Goal: Task Accomplishment & Management: Manage account settings

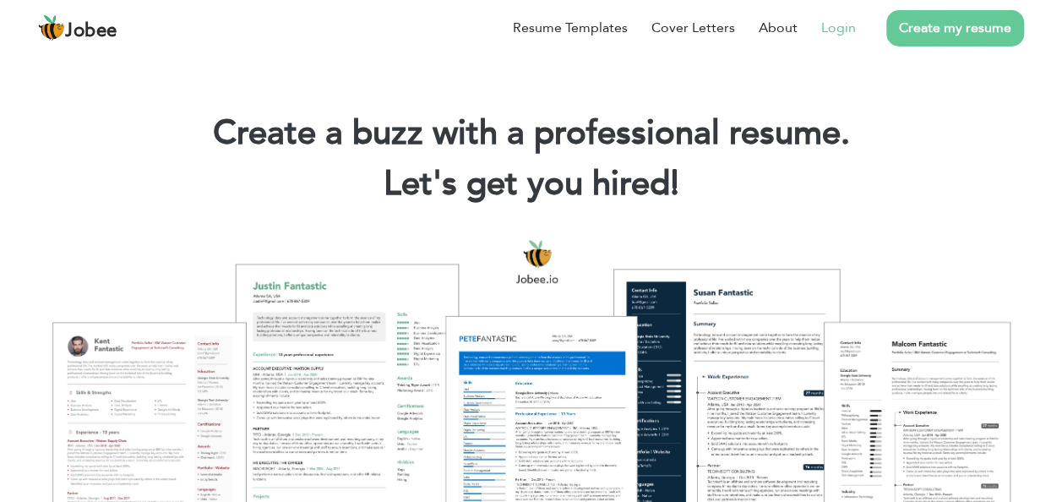
click at [837, 25] on link "Login" at bounding box center [838, 28] width 35 height 20
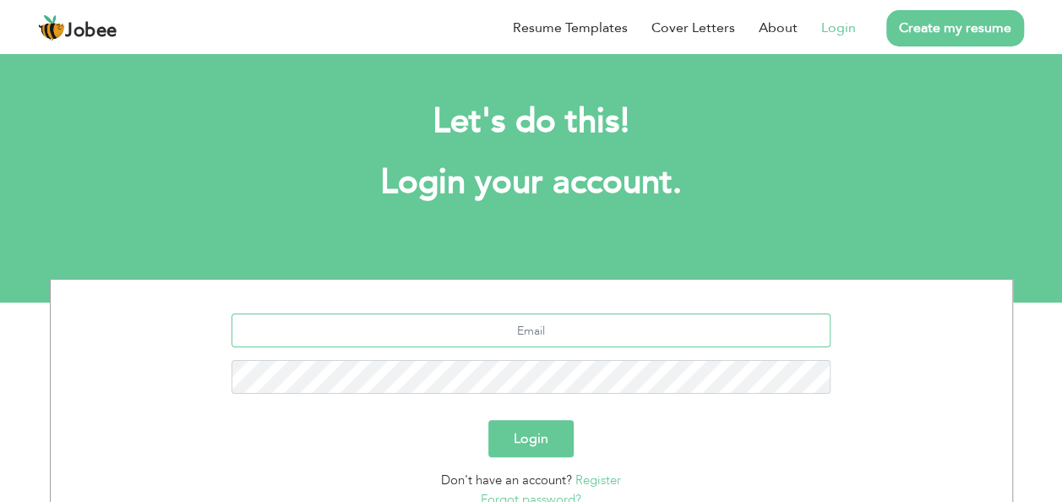
click at [564, 336] on input "text" at bounding box center [531, 330] width 599 height 34
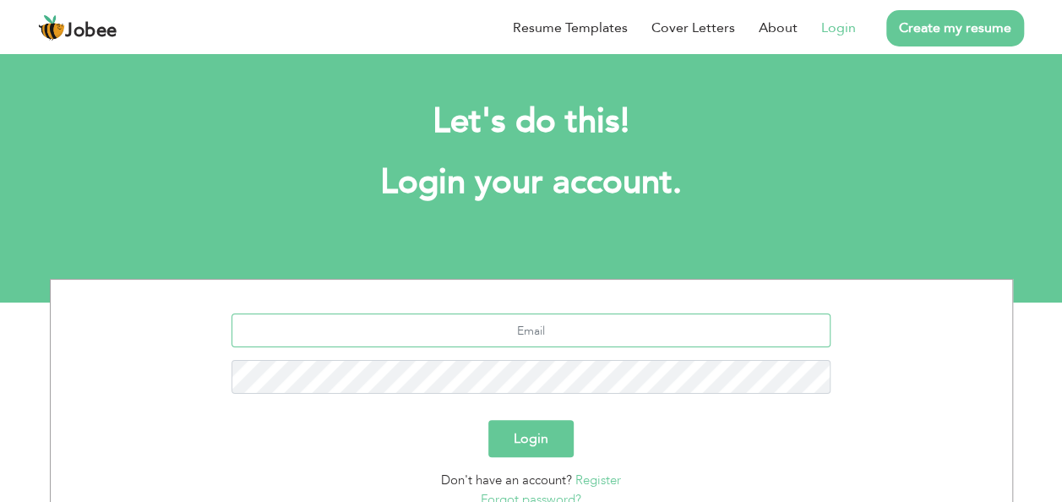
click at [564, 336] on input "text" at bounding box center [531, 330] width 599 height 34
type input "amjadshoukat92@gmail.com"
click at [488, 420] on button "Login" at bounding box center [530, 438] width 85 height 37
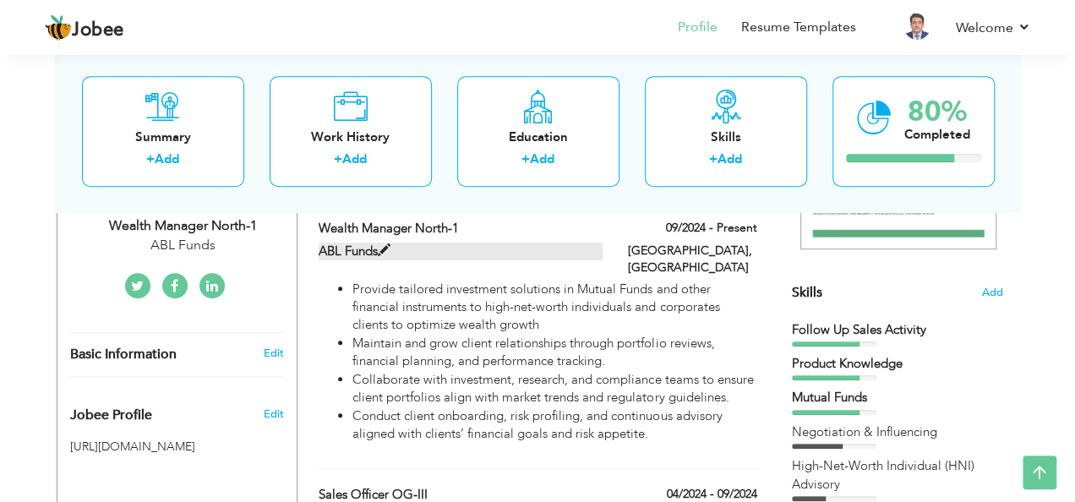
scroll to position [369, 0]
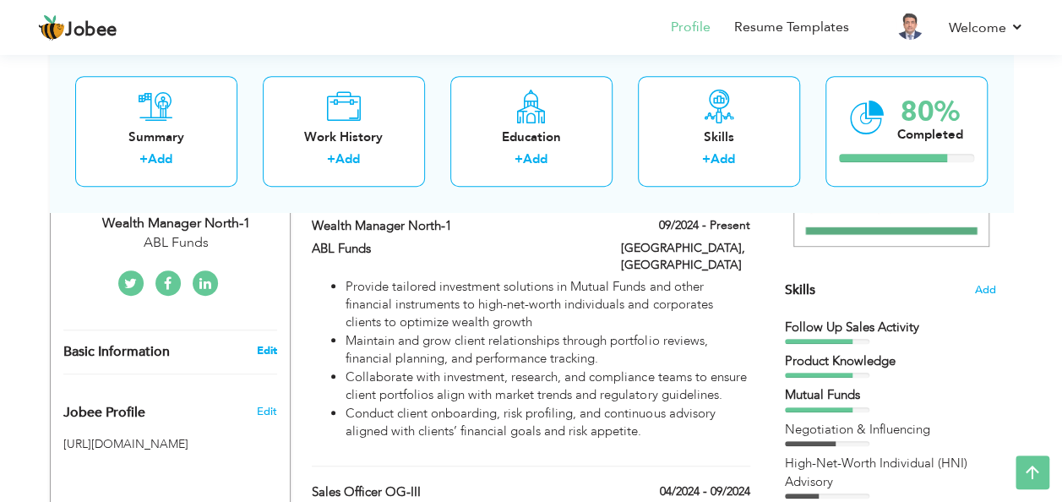
click at [264, 343] on link "Edit" at bounding box center [266, 350] width 20 height 15
type input "[PERSON_NAME]"
type input "03015922292"
select select "number:166"
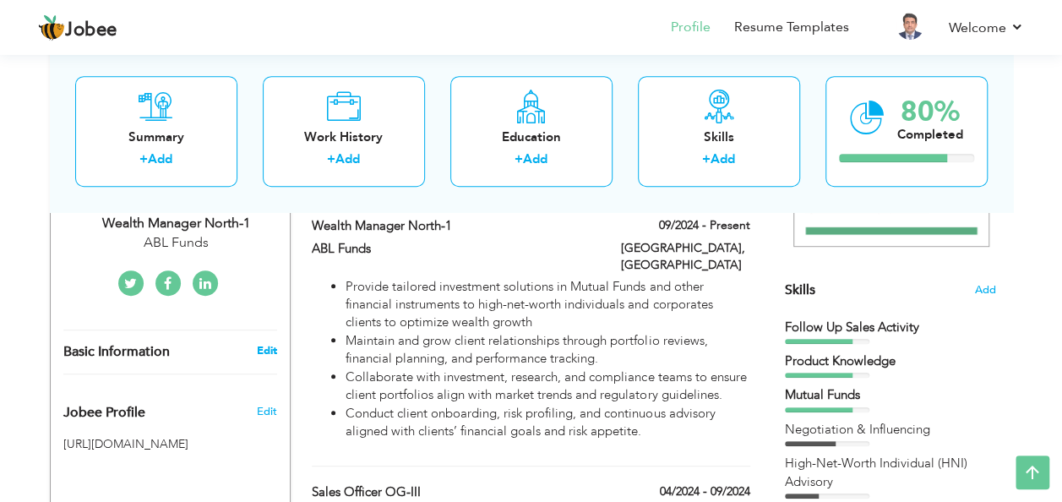
type input "[GEOGRAPHIC_DATA]"
select select "number:10"
type input "ABL Funds"
type input "Wealth Manager North-1"
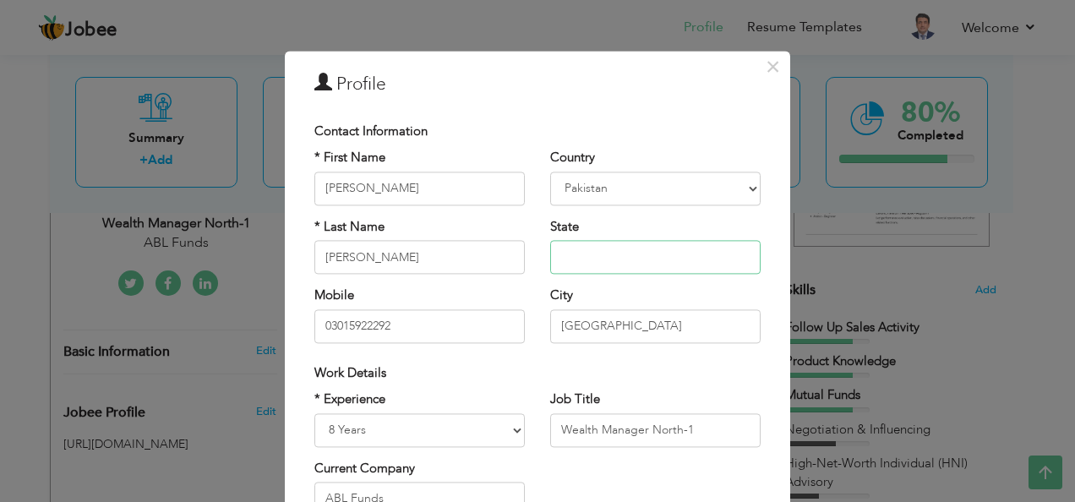
click at [606, 262] on input "text" at bounding box center [655, 258] width 210 height 34
type input "O"
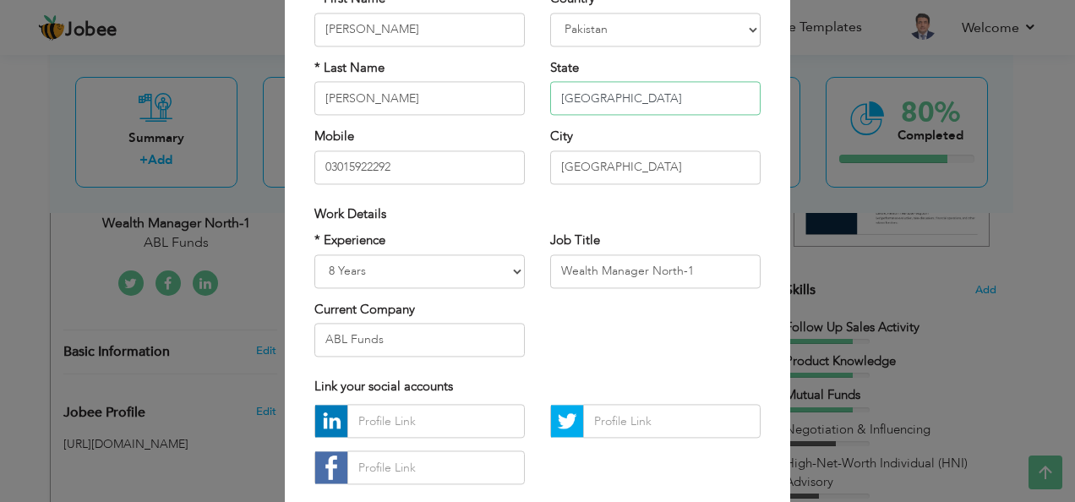
scroll to position [160, 0]
type input "[GEOGRAPHIC_DATA]"
click at [395, 426] on input "text" at bounding box center [435, 421] width 177 height 34
type input "amjadpnj"
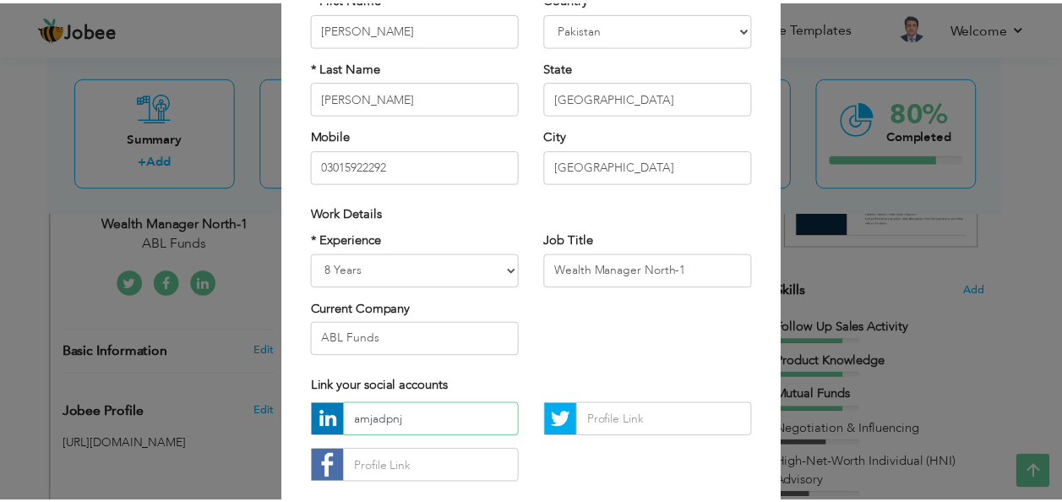
scroll to position [256, 0]
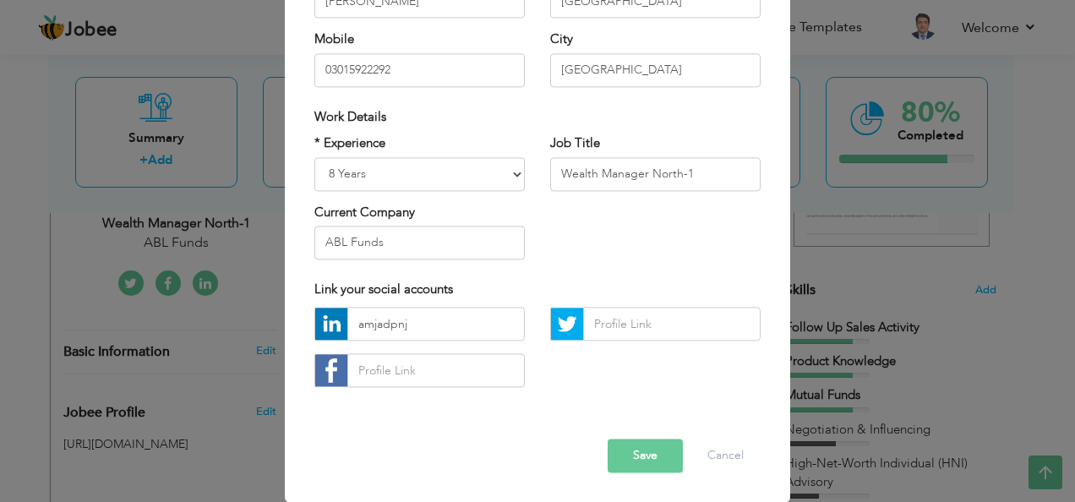
click at [629, 456] on button "Save" at bounding box center [645, 456] width 75 height 34
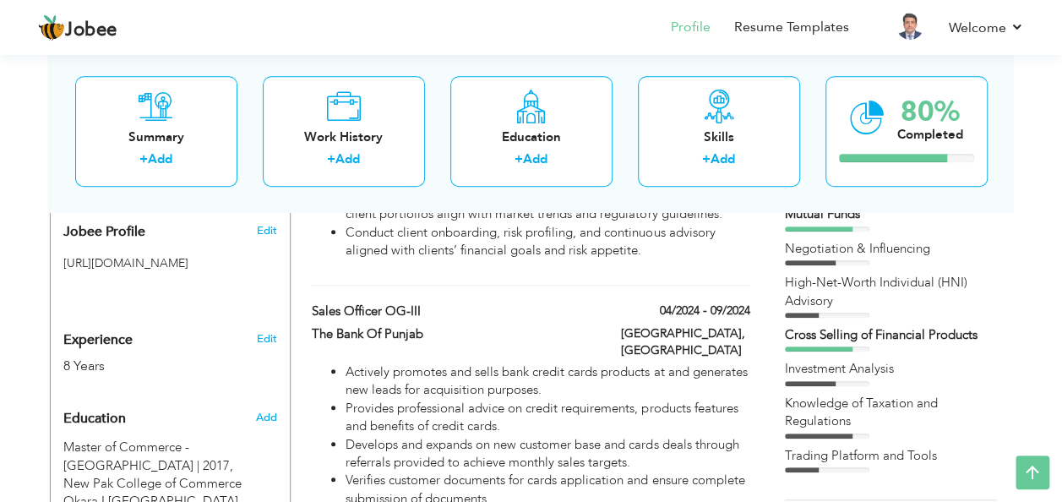
scroll to position [558, 0]
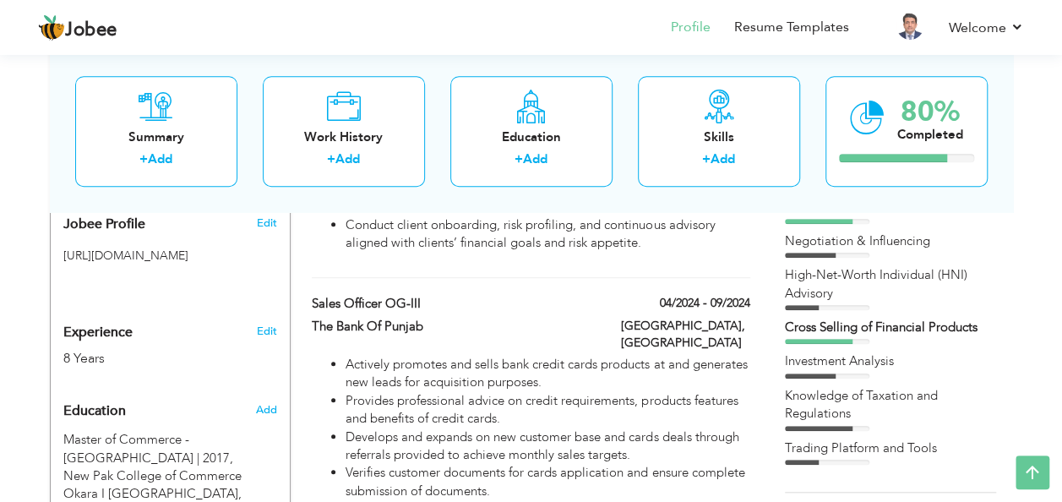
click at [913, 346] on div "Follow Up Sales Activity Product Knowledge Mutual Funds" at bounding box center [890, 297] width 211 height 335
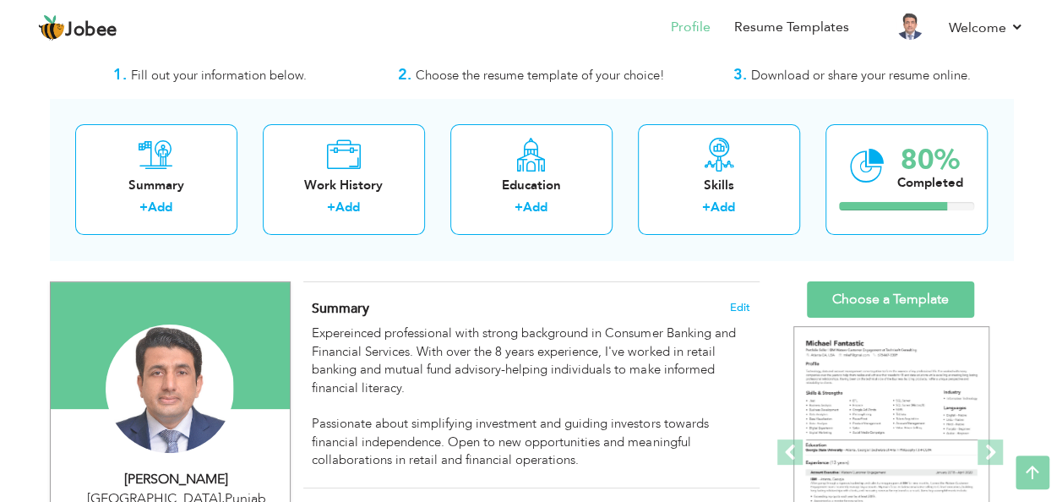
scroll to position [0, 0]
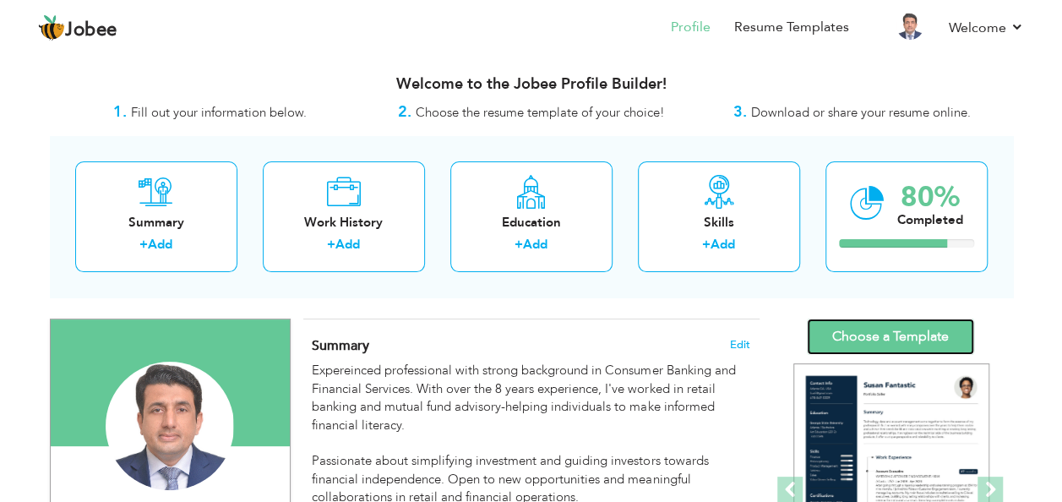
click at [913, 346] on link "Choose a Template" at bounding box center [890, 337] width 167 height 36
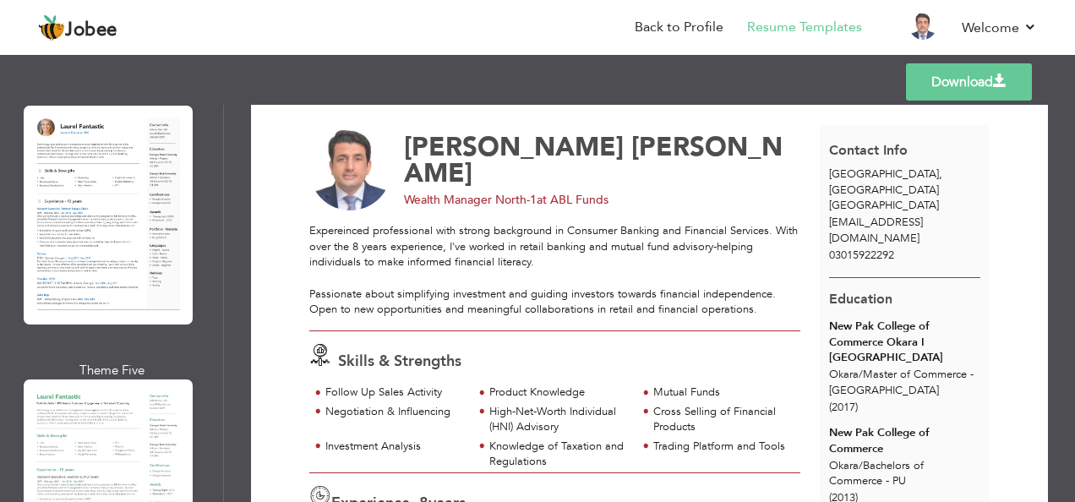
scroll to position [1056, 0]
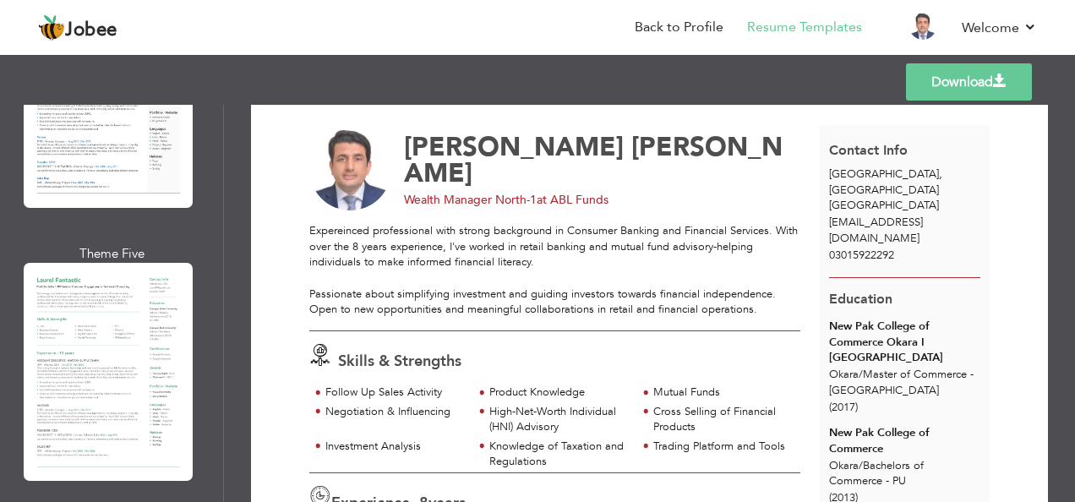
click at [133, 322] on div at bounding box center [108, 372] width 169 height 218
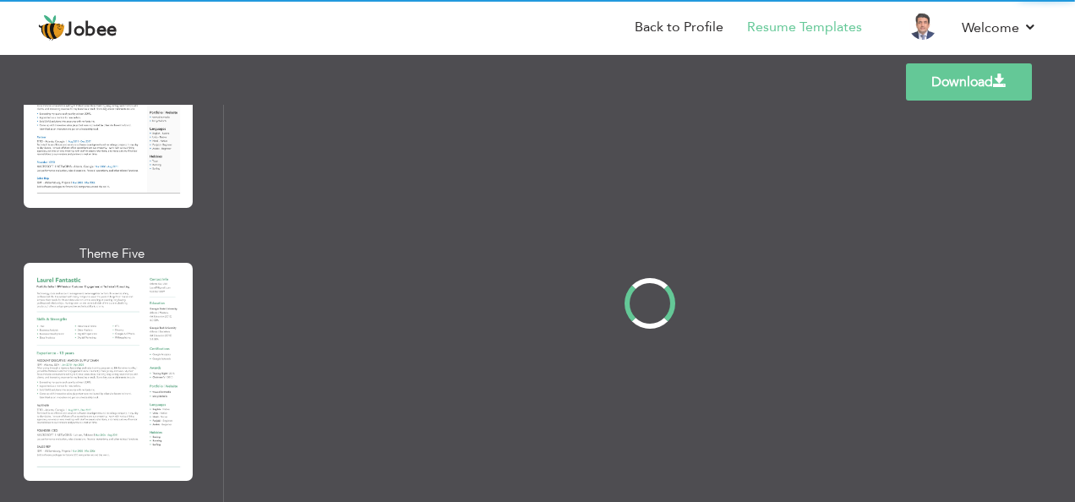
scroll to position [0, 0]
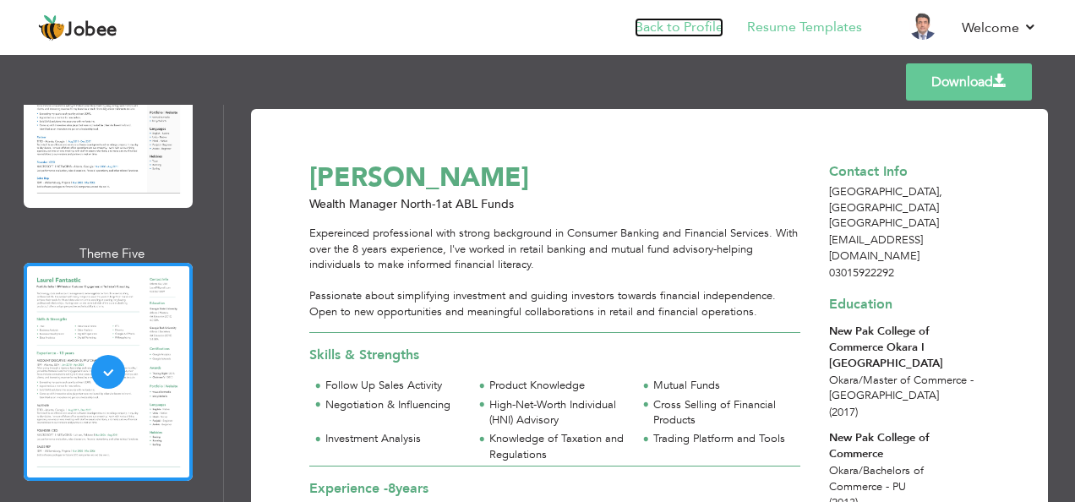
click at [676, 35] on link "Back to Profile" at bounding box center [679, 27] width 89 height 19
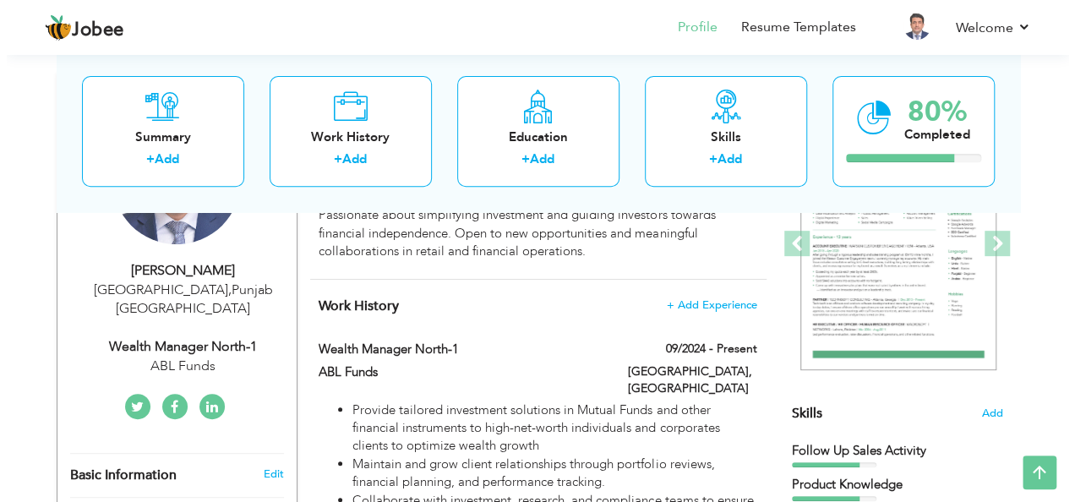
scroll to position [248, 0]
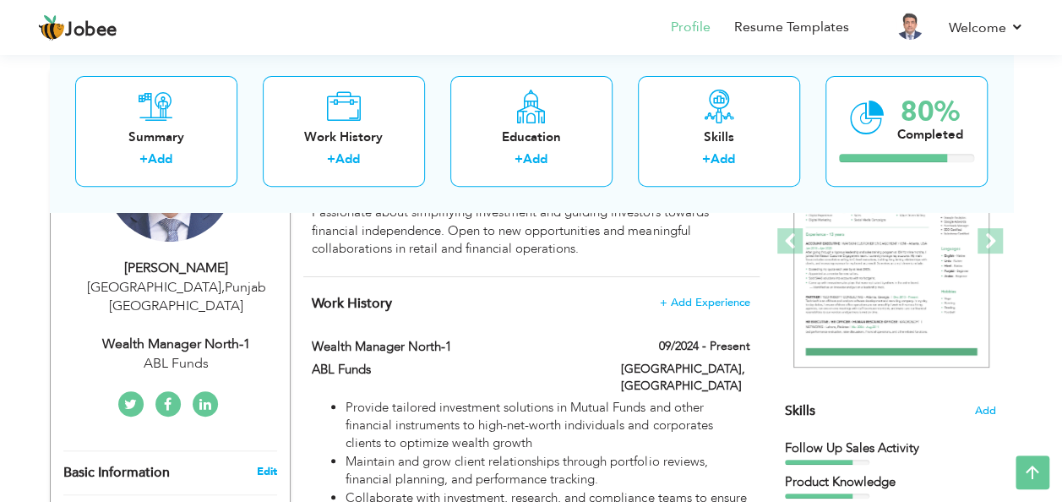
click at [266, 464] on link "Edit" at bounding box center [266, 471] width 20 height 15
type input "[PERSON_NAME]"
type input "03015922292"
select select "number:166"
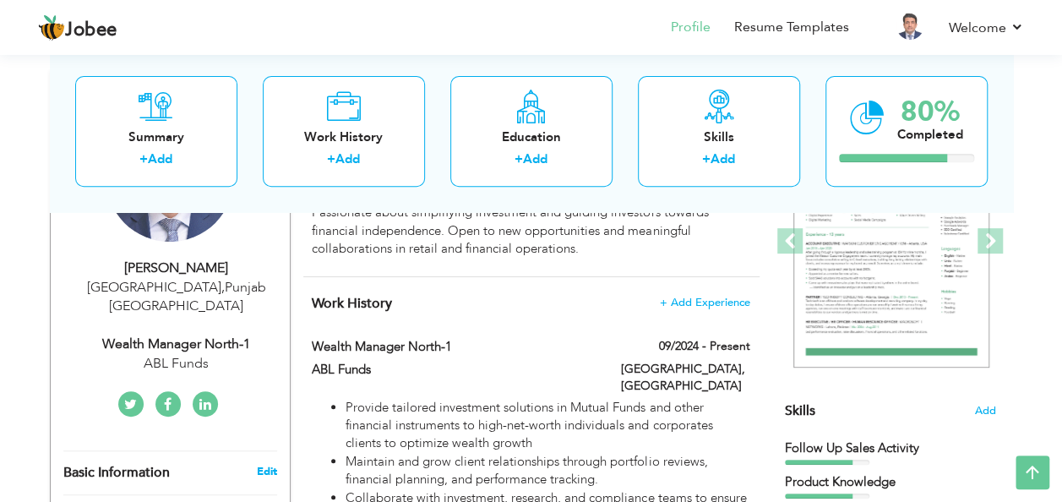
type input "[GEOGRAPHIC_DATA]"
select select "number:10"
type input "ABL Funds"
type input "Wealth Manager North-1"
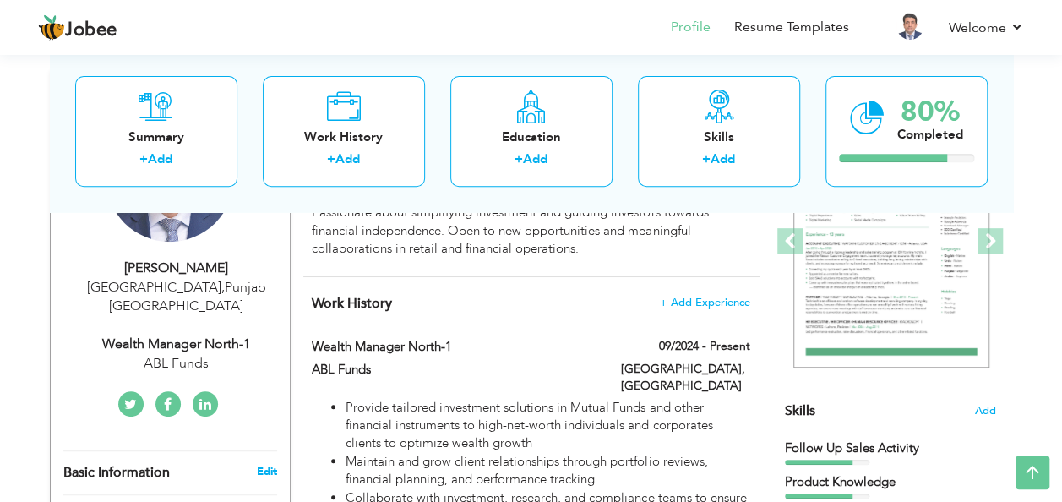
type input "amjadpnj"
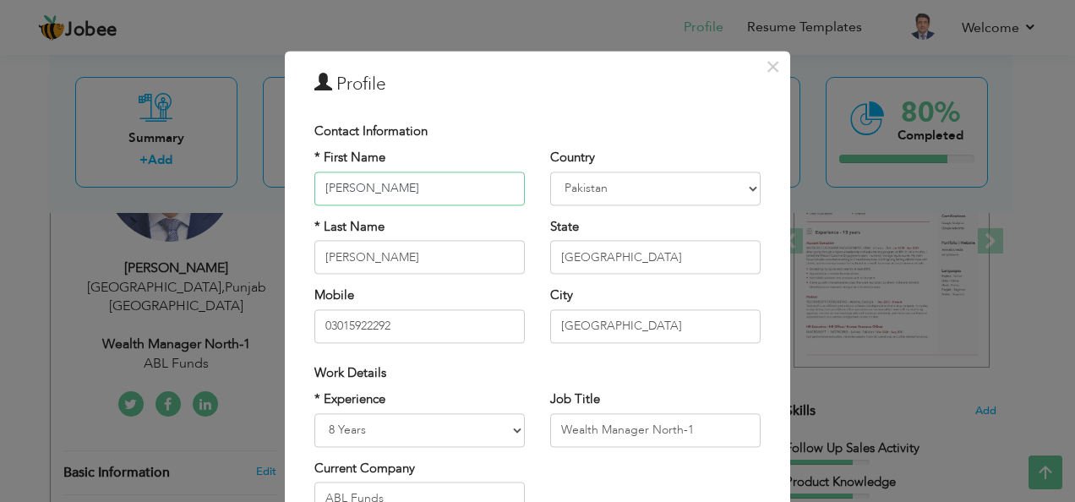
scroll to position [256, 0]
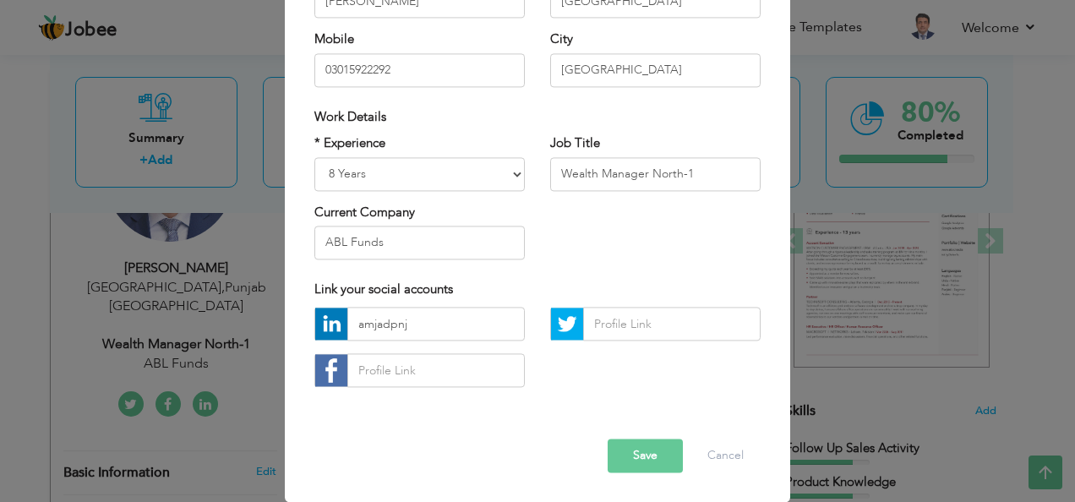
click at [642, 455] on button "Save" at bounding box center [645, 456] width 75 height 34
click at [633, 455] on button "Save" at bounding box center [645, 456] width 75 height 34
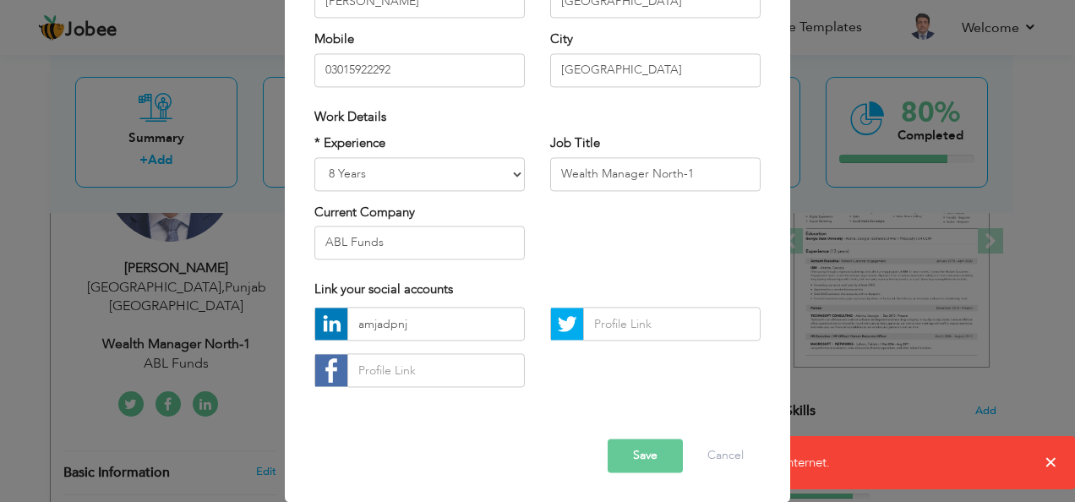
click at [1055, 461] on div "× Profile Contact Information * First Name [PERSON_NAME] * Last Name [PERSON_NA…" at bounding box center [537, 251] width 1075 height 502
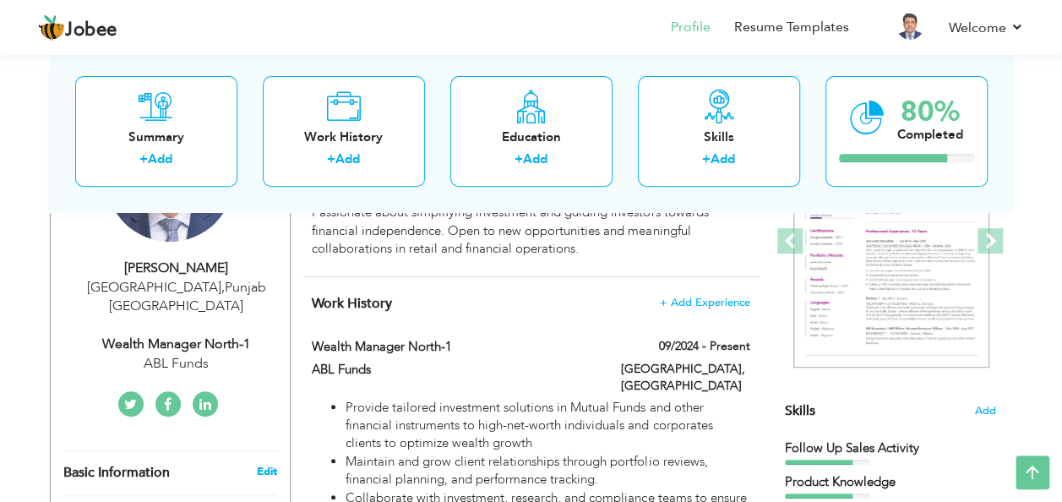
click at [265, 464] on link "Edit" at bounding box center [266, 471] width 20 height 15
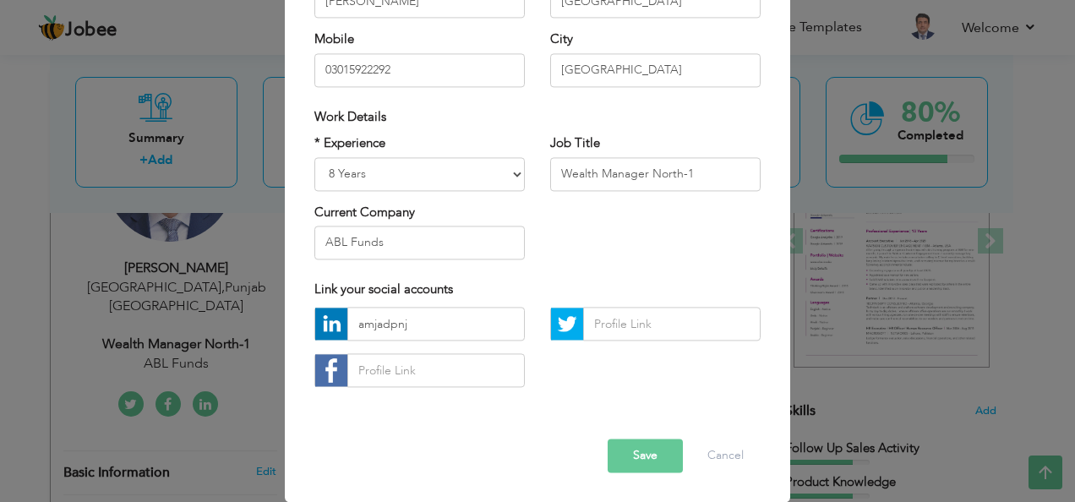
click at [628, 455] on button "Save" at bounding box center [645, 456] width 75 height 34
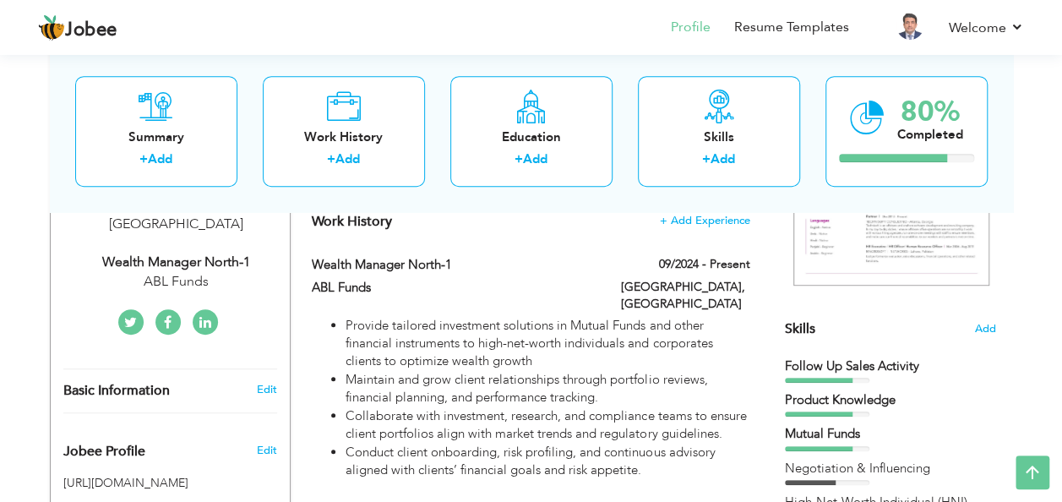
scroll to position [330, 0]
click at [984, 327] on span "Add" at bounding box center [985, 330] width 22 height 16
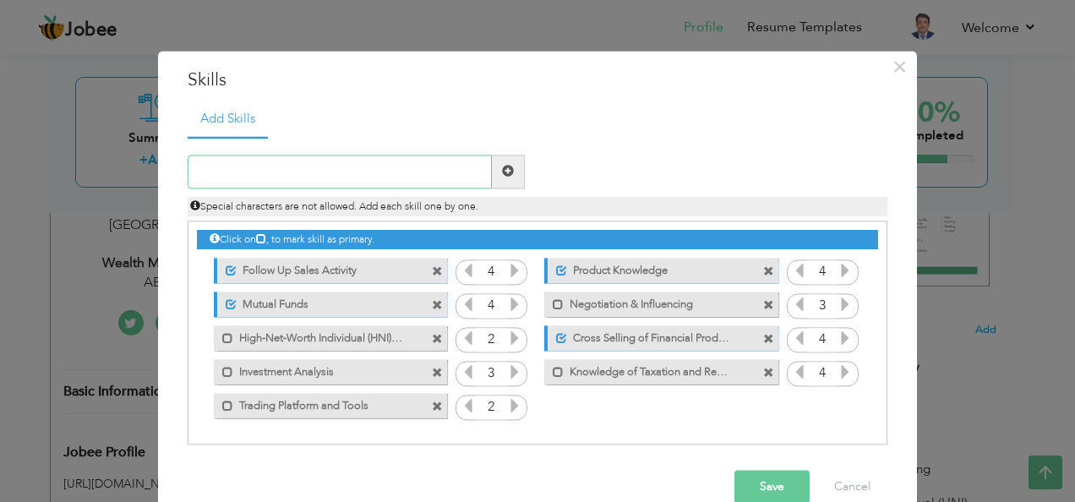
paste input "Networking & Relationship Building"
type input "Networking & Relationship Building"
click at [505, 166] on span at bounding box center [508, 172] width 12 height 12
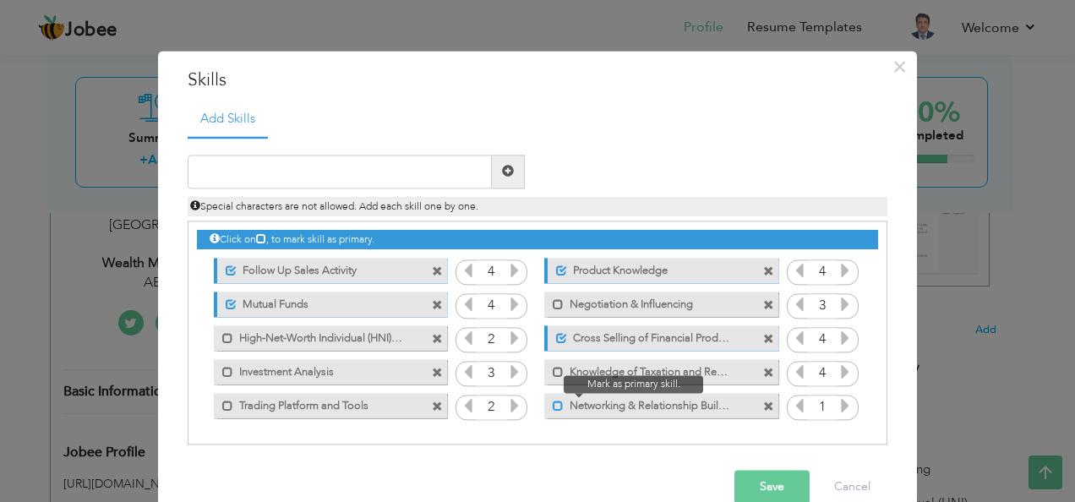
click at [553, 404] on span at bounding box center [558, 406] width 11 height 11
click at [433, 372] on span at bounding box center [437, 373] width 11 height 11
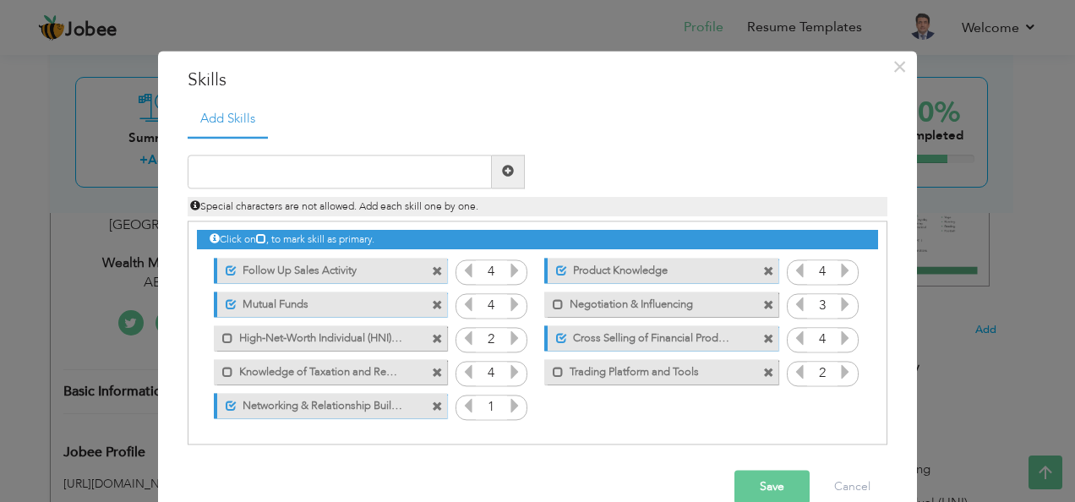
click at [432, 270] on span at bounding box center [437, 272] width 11 height 11
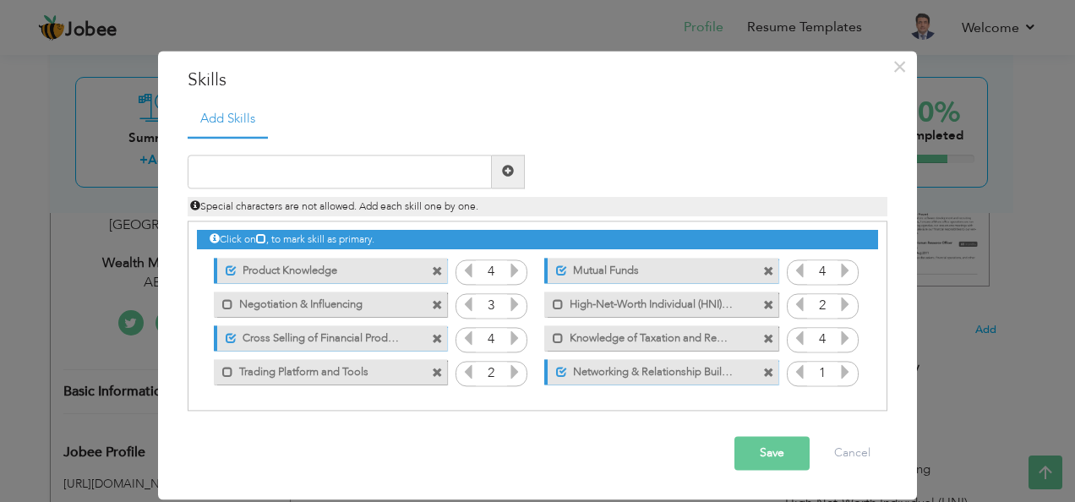
click at [769, 274] on span at bounding box center [768, 272] width 11 height 11
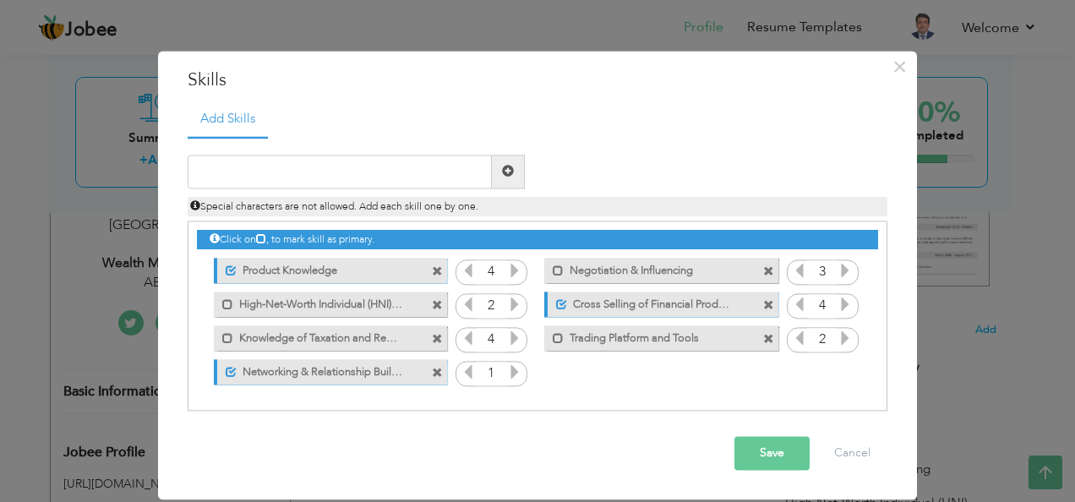
click at [769, 274] on span at bounding box center [768, 272] width 11 height 11
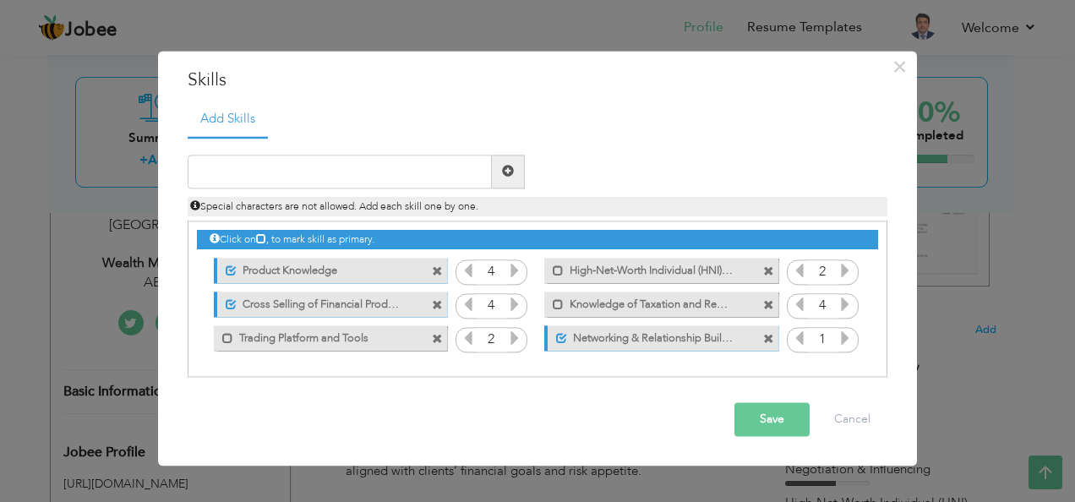
click at [440, 337] on span at bounding box center [437, 340] width 11 height 11
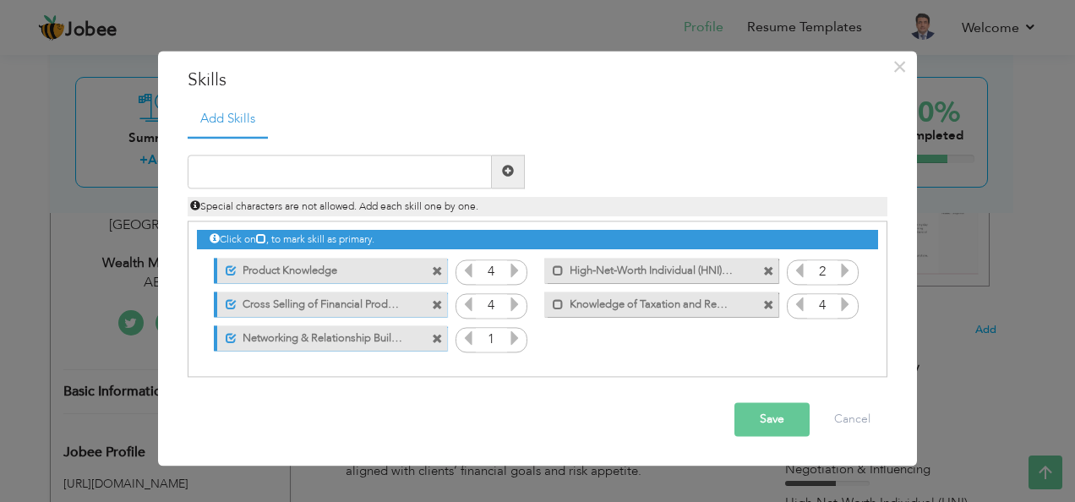
click at [769, 421] on button "Save" at bounding box center [771, 419] width 75 height 34
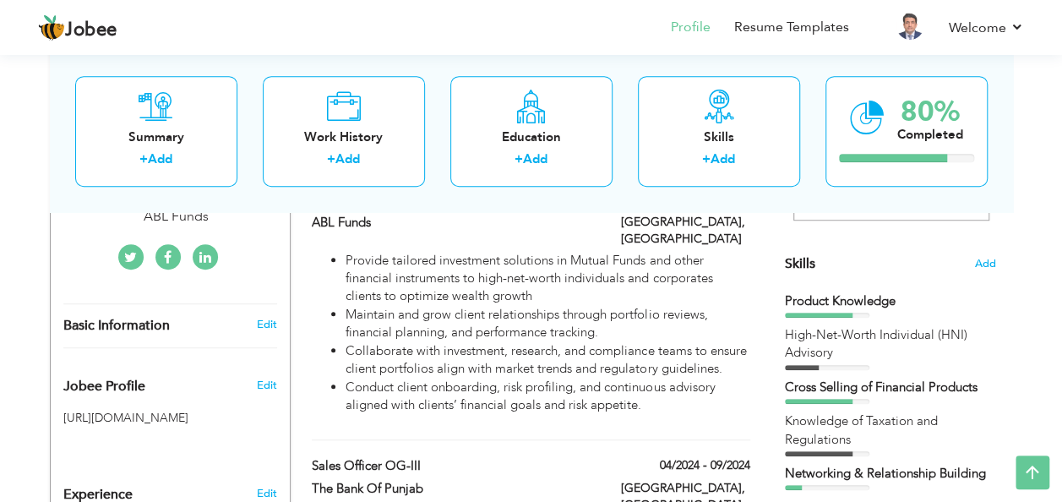
scroll to position [389, 0]
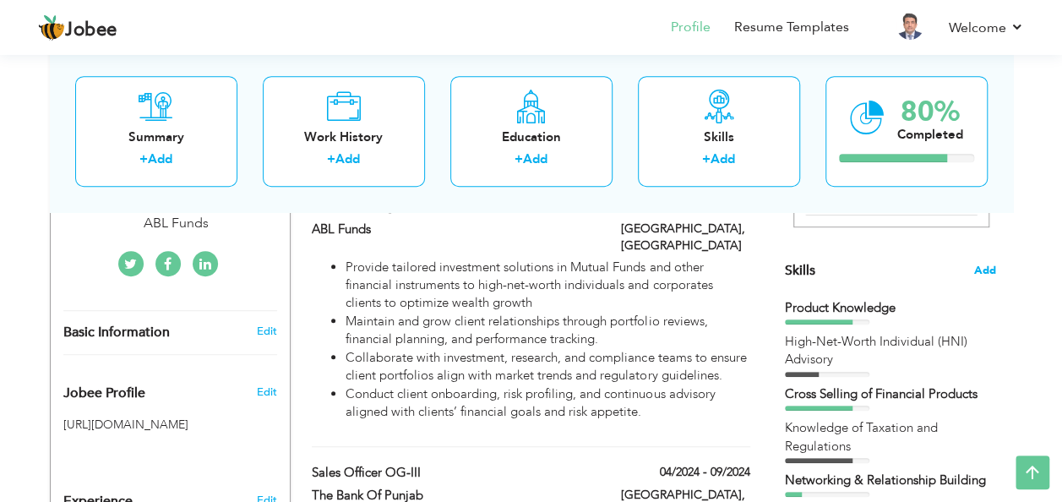
click at [990, 270] on span "Add" at bounding box center [985, 271] width 22 height 16
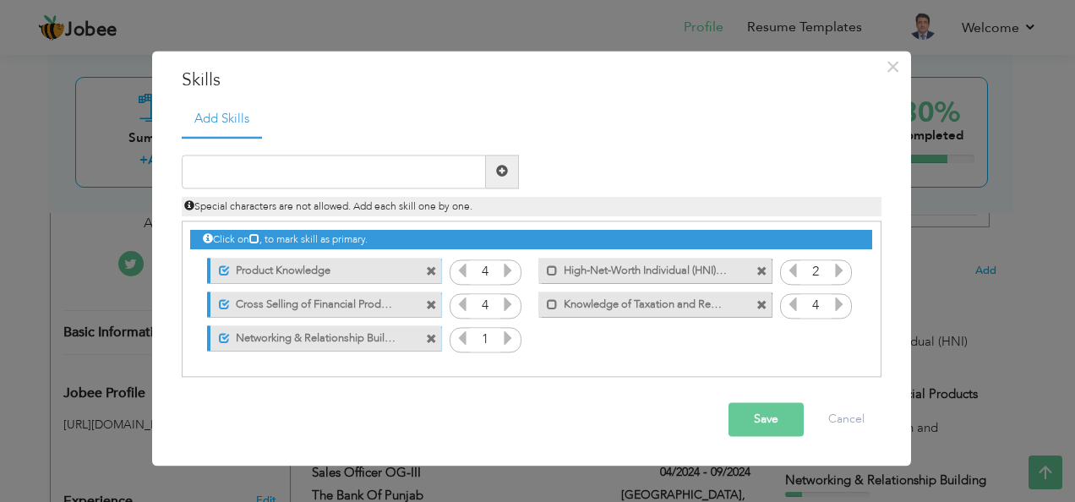
click at [508, 338] on icon at bounding box center [507, 337] width 15 height 15
click at [773, 414] on button "Save" at bounding box center [765, 419] width 75 height 34
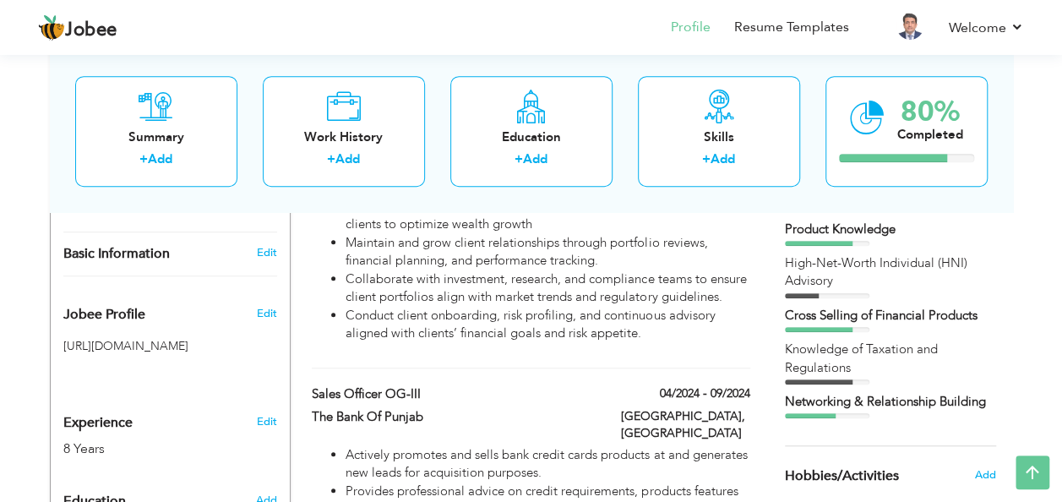
scroll to position [468, 0]
click at [879, 405] on div "Networking & Relationship Building" at bounding box center [890, 401] width 211 height 18
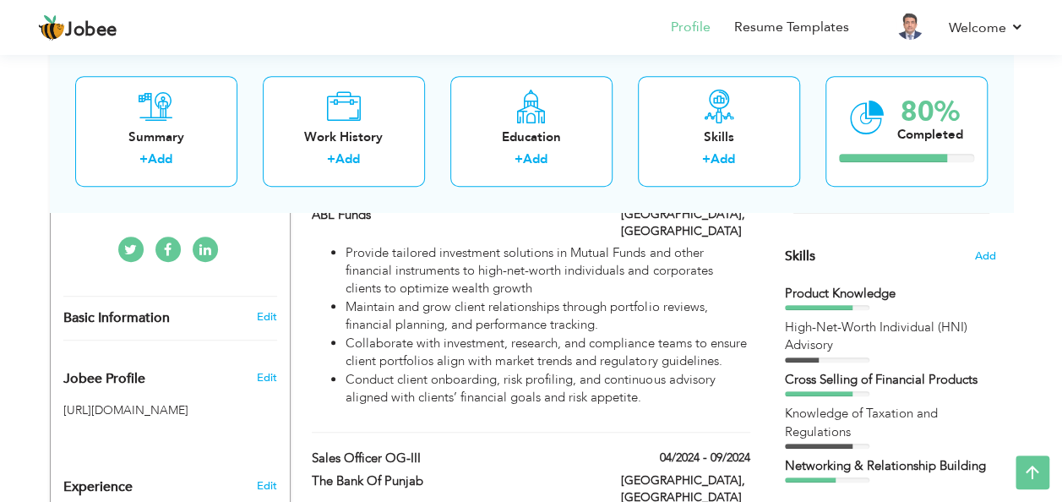
scroll to position [363, 0]
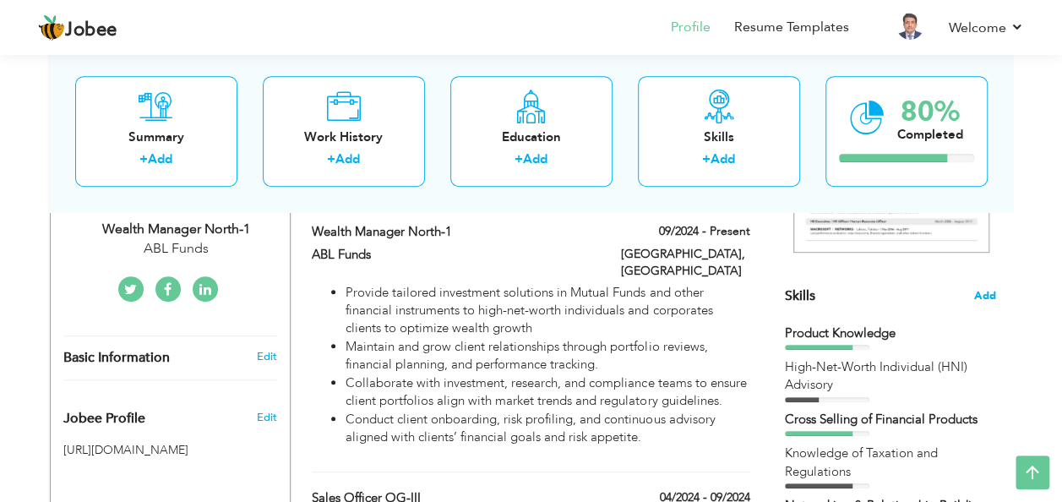
click at [985, 291] on span "Add" at bounding box center [985, 296] width 22 height 16
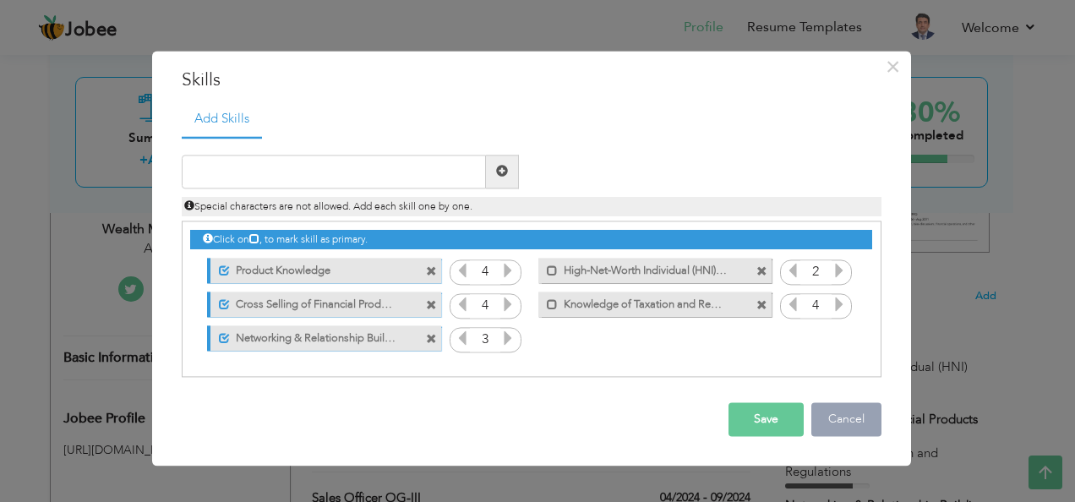
click at [837, 419] on button "Cancel" at bounding box center [846, 419] width 70 height 34
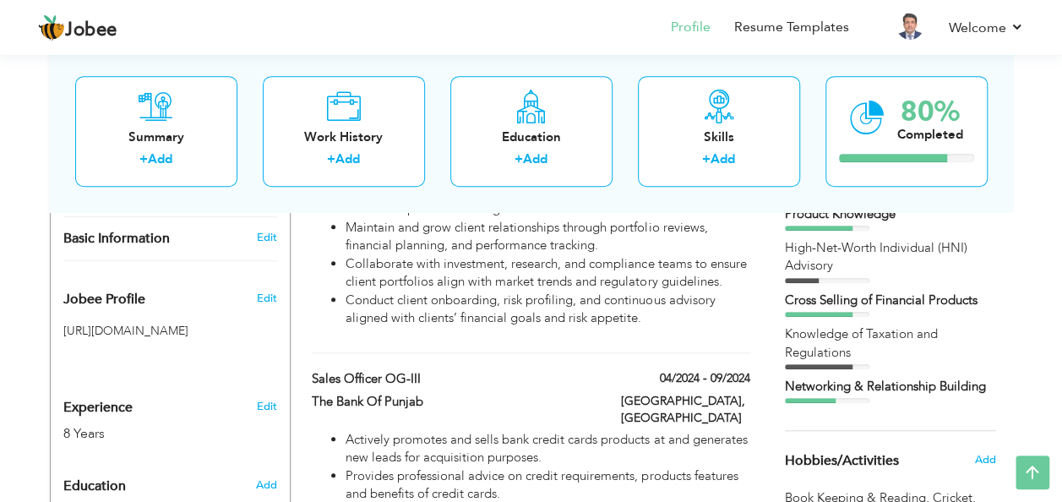
scroll to position [788, 0]
